Goal: Find specific page/section: Find specific page/section

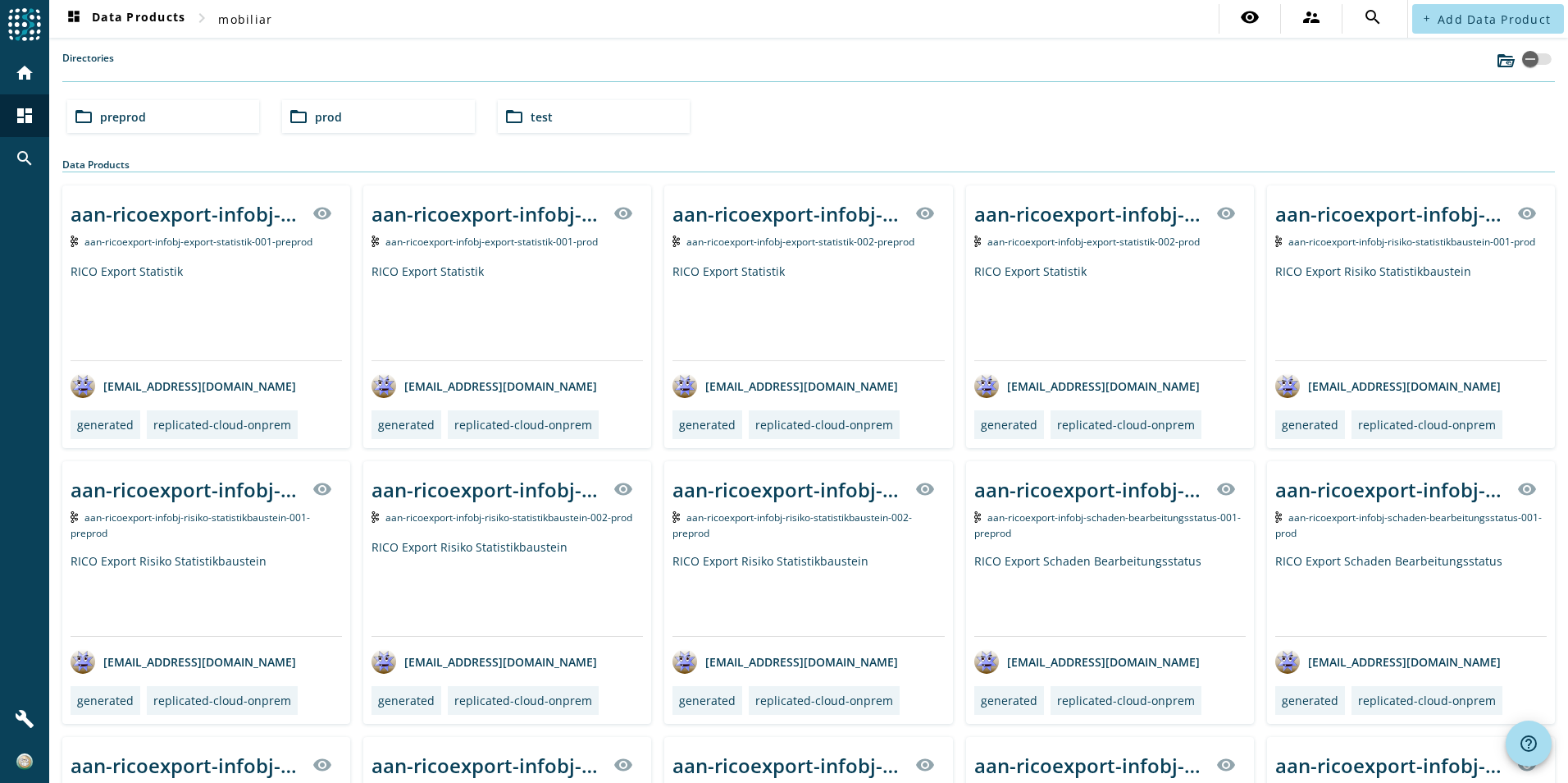
click at [228, 118] on div "folder_open preprod" at bounding box center [163, 116] width 192 height 33
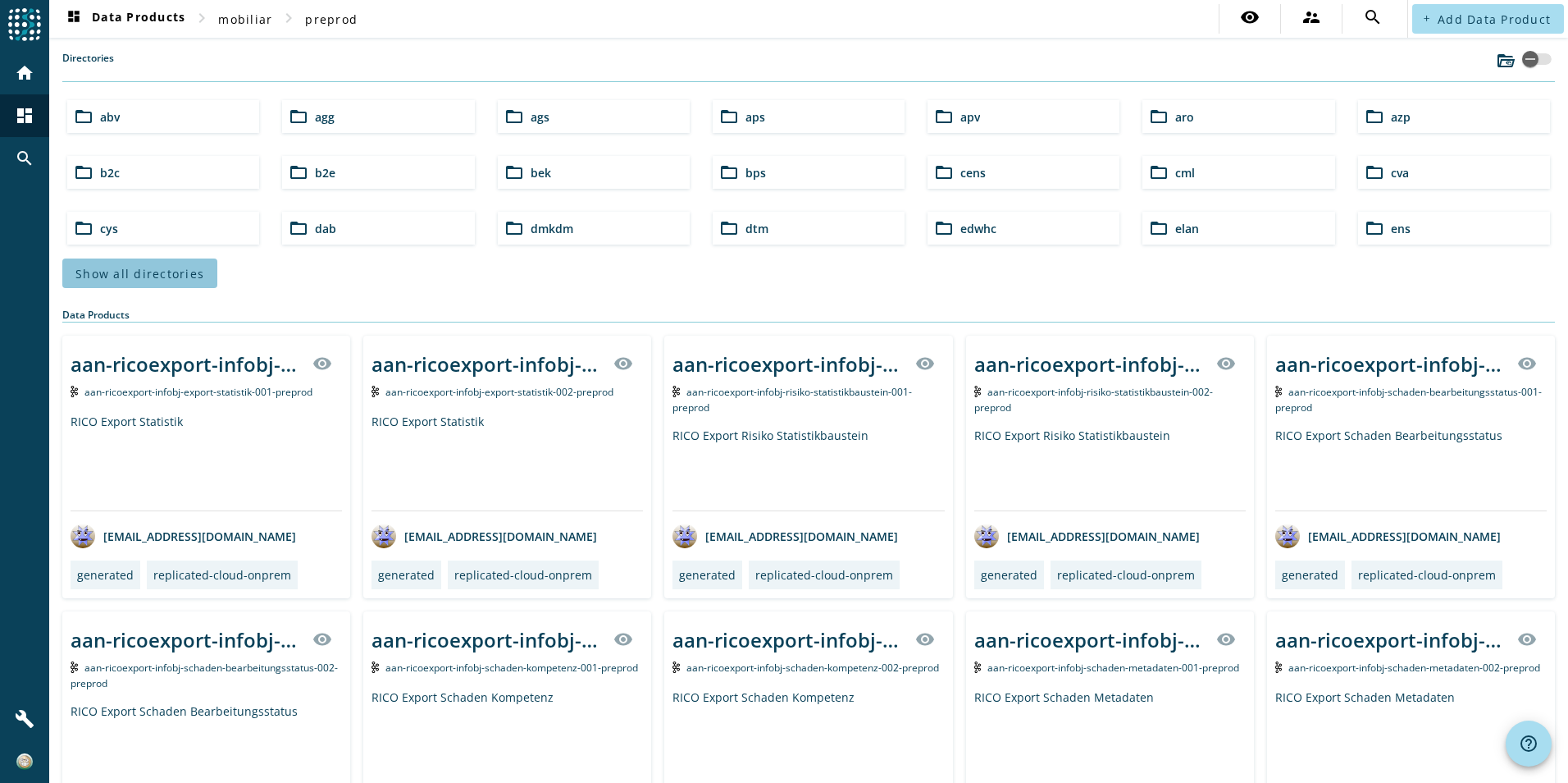
click at [182, 254] on span at bounding box center [139, 272] width 155 height 39
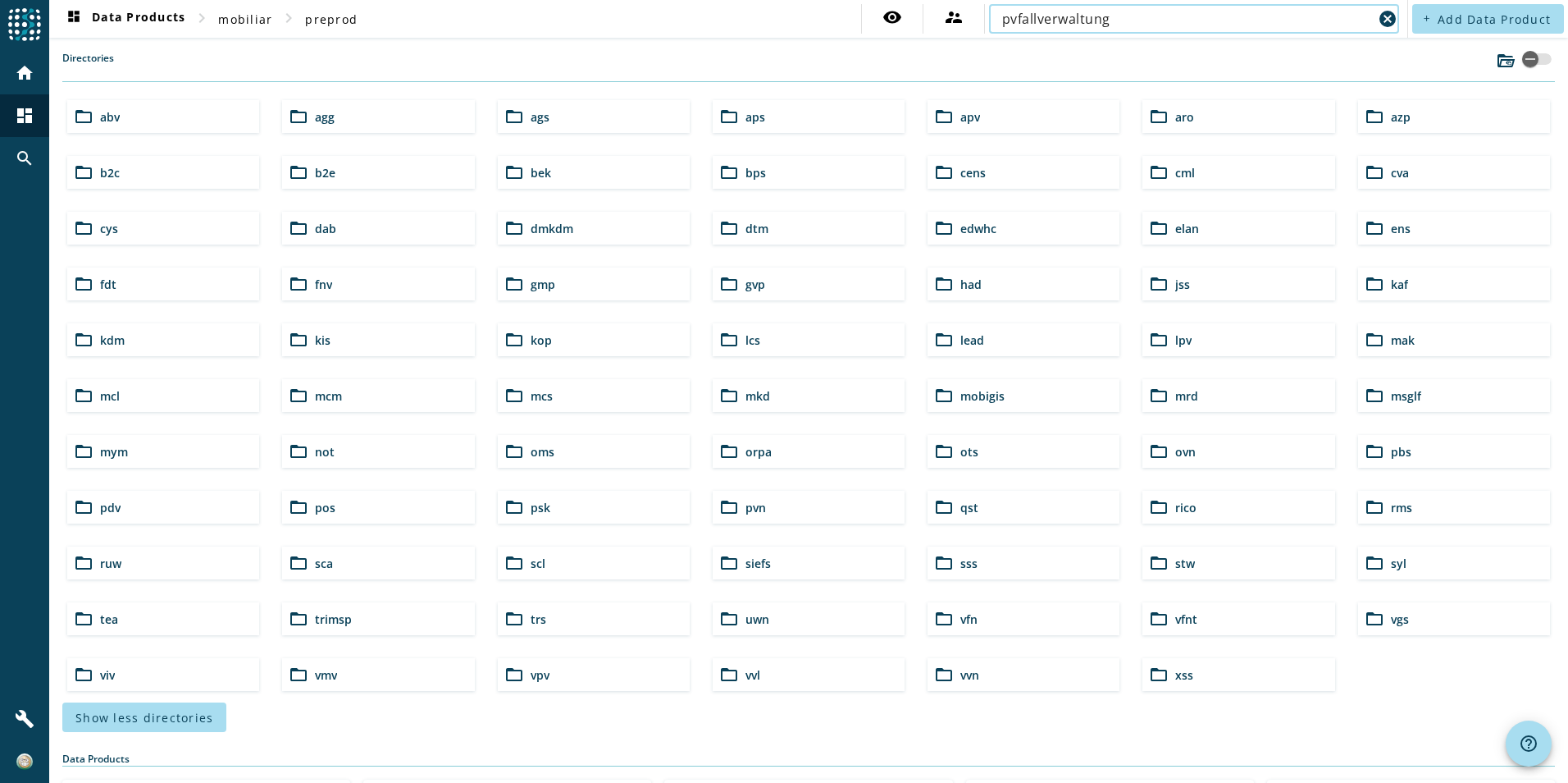
type input "pvfallverwaltung"
click at [1134, 23] on input "pvfallverwaltung" at bounding box center [1188, 19] width 371 height 20
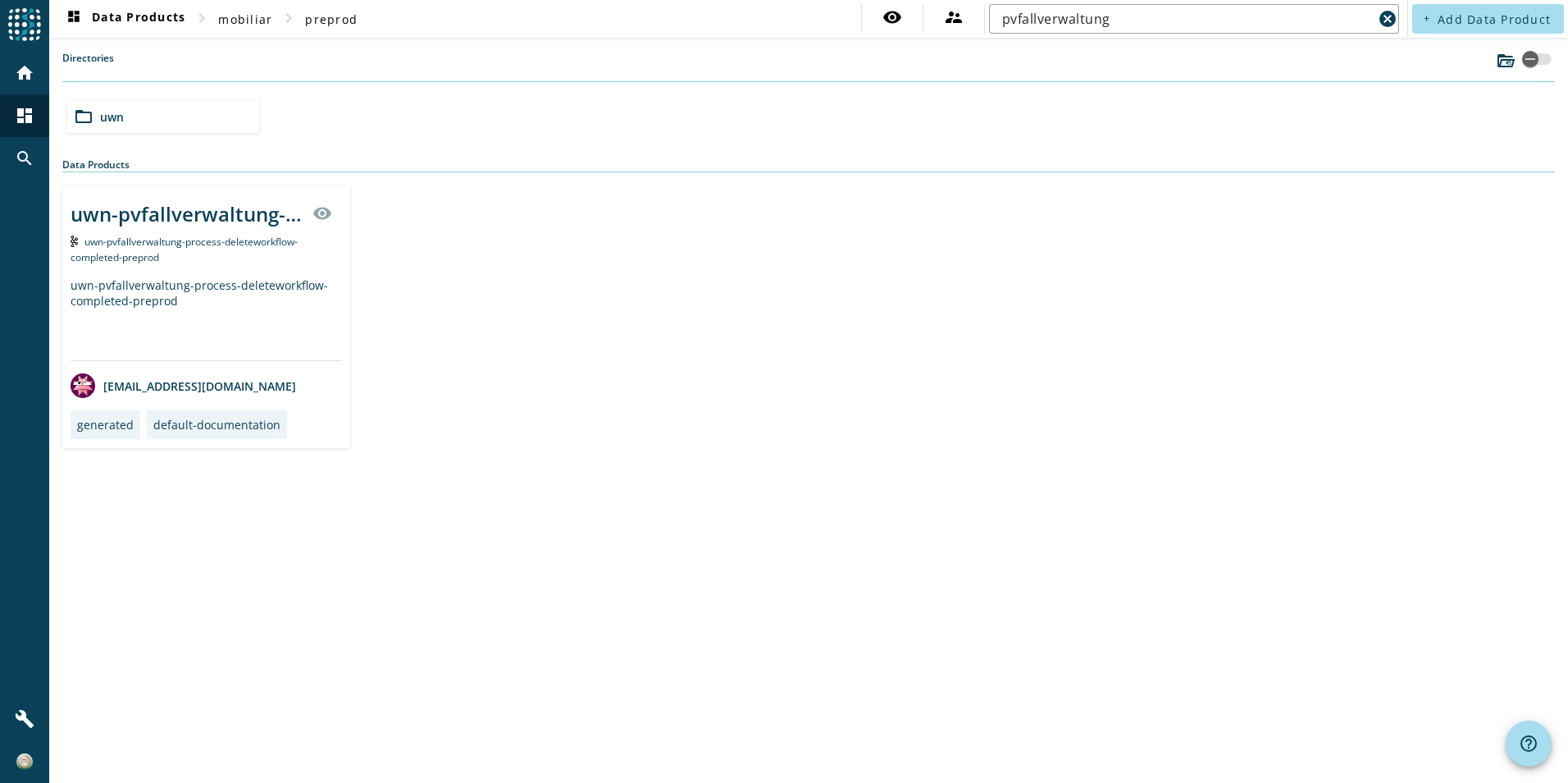
drag, startPoint x: 186, startPoint y: 121, endPoint x: 239, endPoint y: 133, distance: 54.3
click at [186, 121] on div "folder_open uwn" at bounding box center [163, 116] width 192 height 33
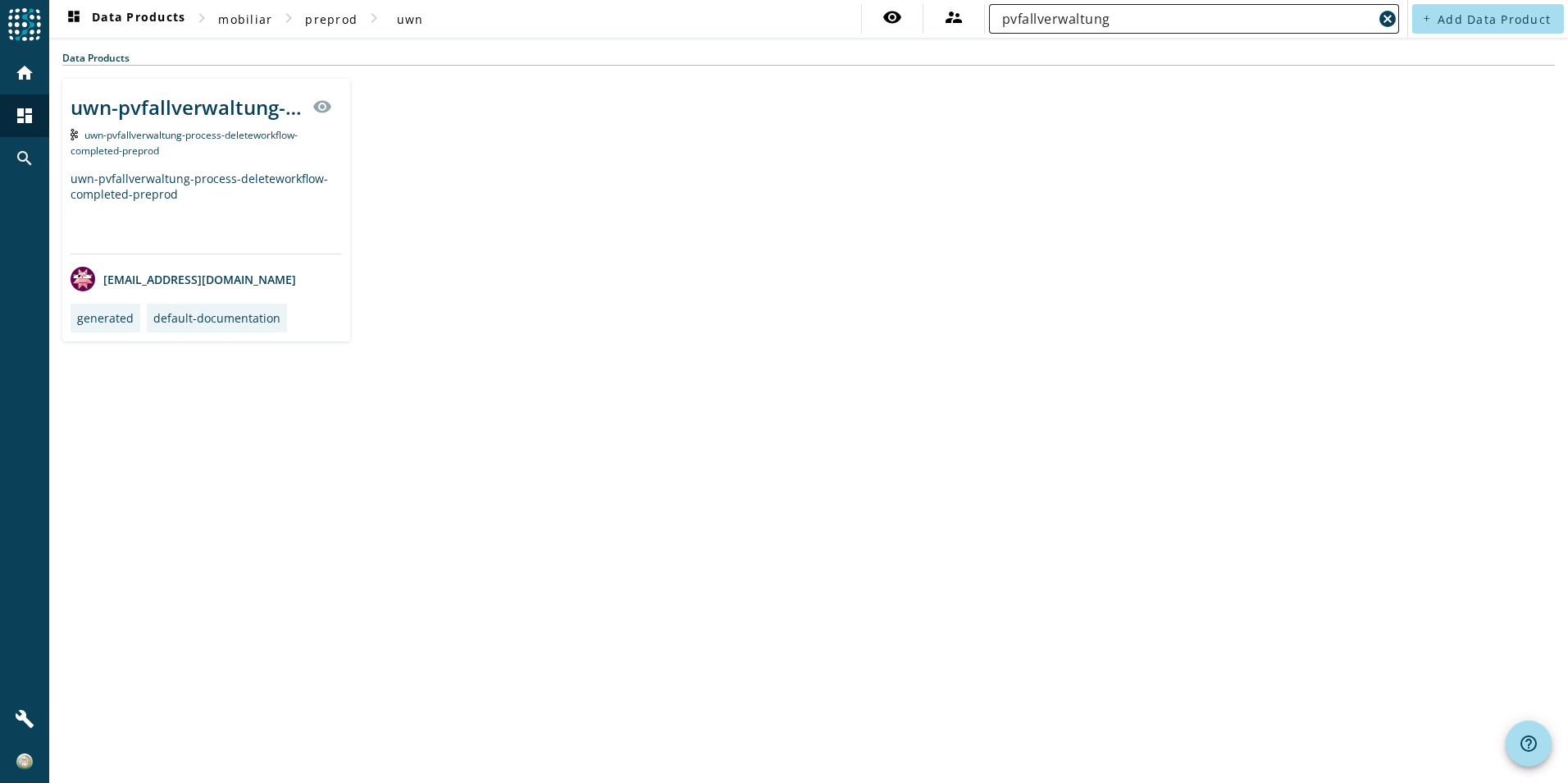
click at [1391, 20] on mat-icon "cancel" at bounding box center [1388, 19] width 20 height 20
